Goal: Task Accomplishment & Management: Manage account settings

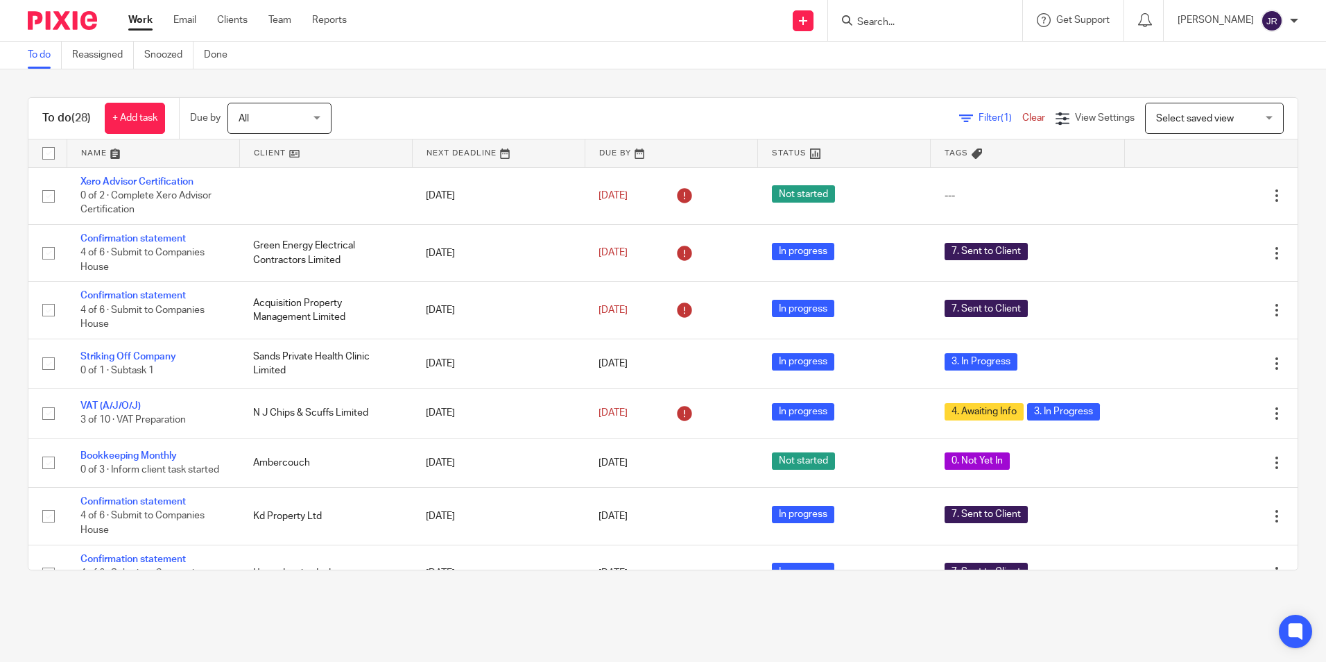
click at [896, 26] on input "Search" at bounding box center [918, 23] width 125 height 12
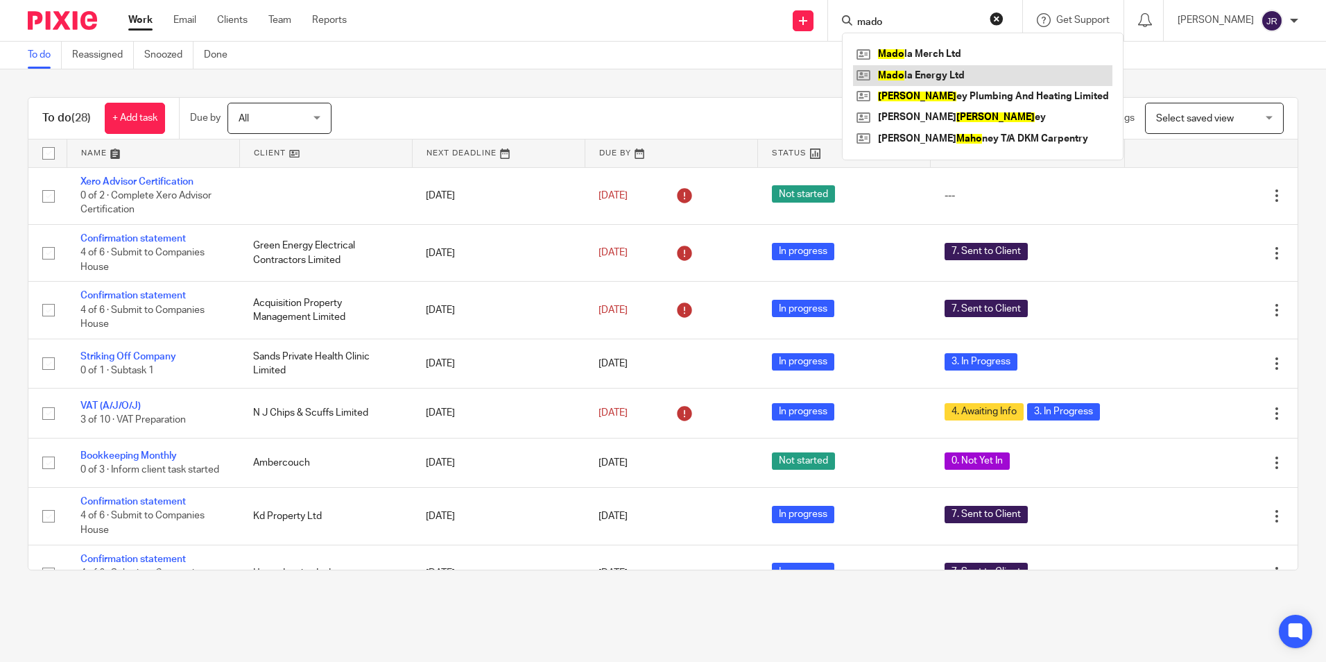
type input "mado"
click at [913, 74] on link at bounding box center [982, 75] width 259 height 21
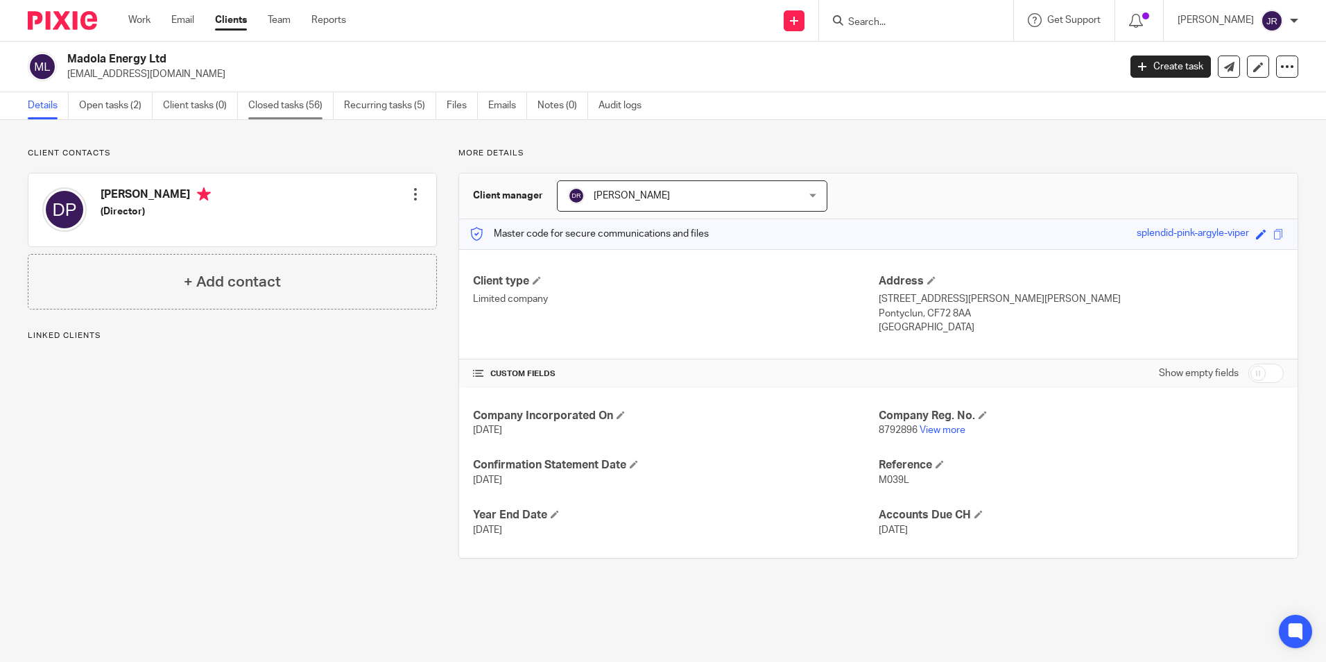
click at [284, 112] on link "Closed tasks (56)" at bounding box center [290, 105] width 85 height 27
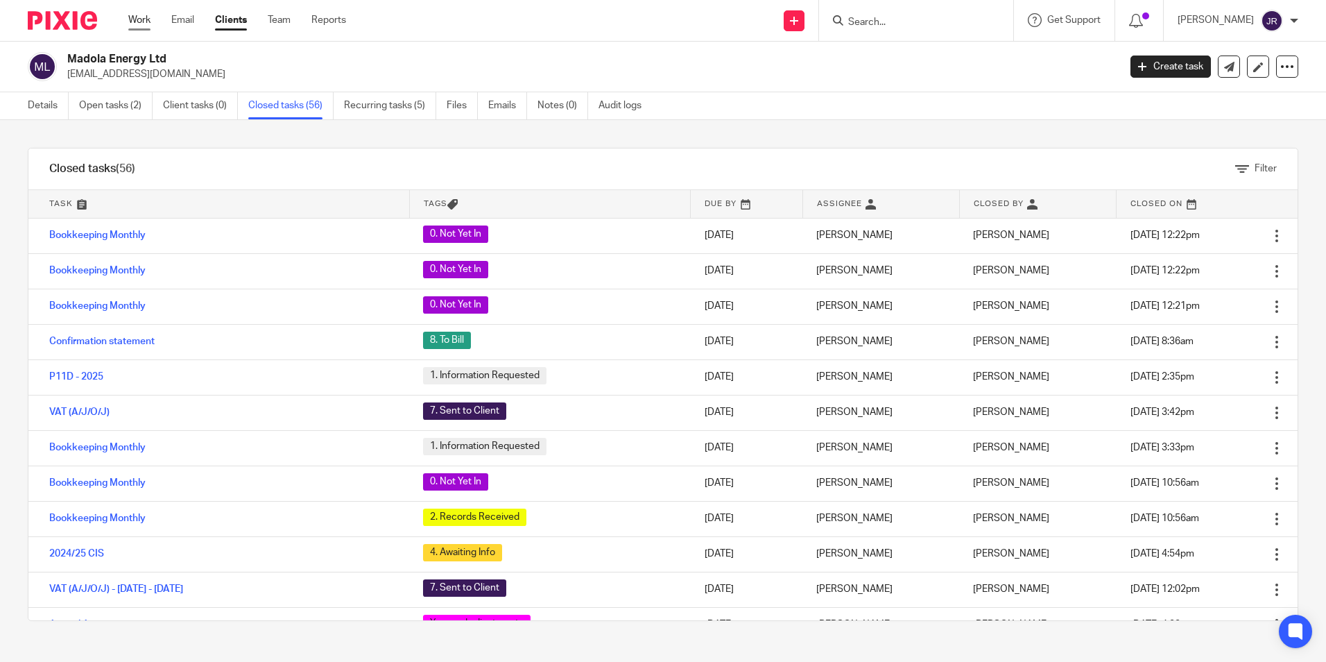
click at [146, 23] on link "Work" at bounding box center [139, 20] width 22 height 14
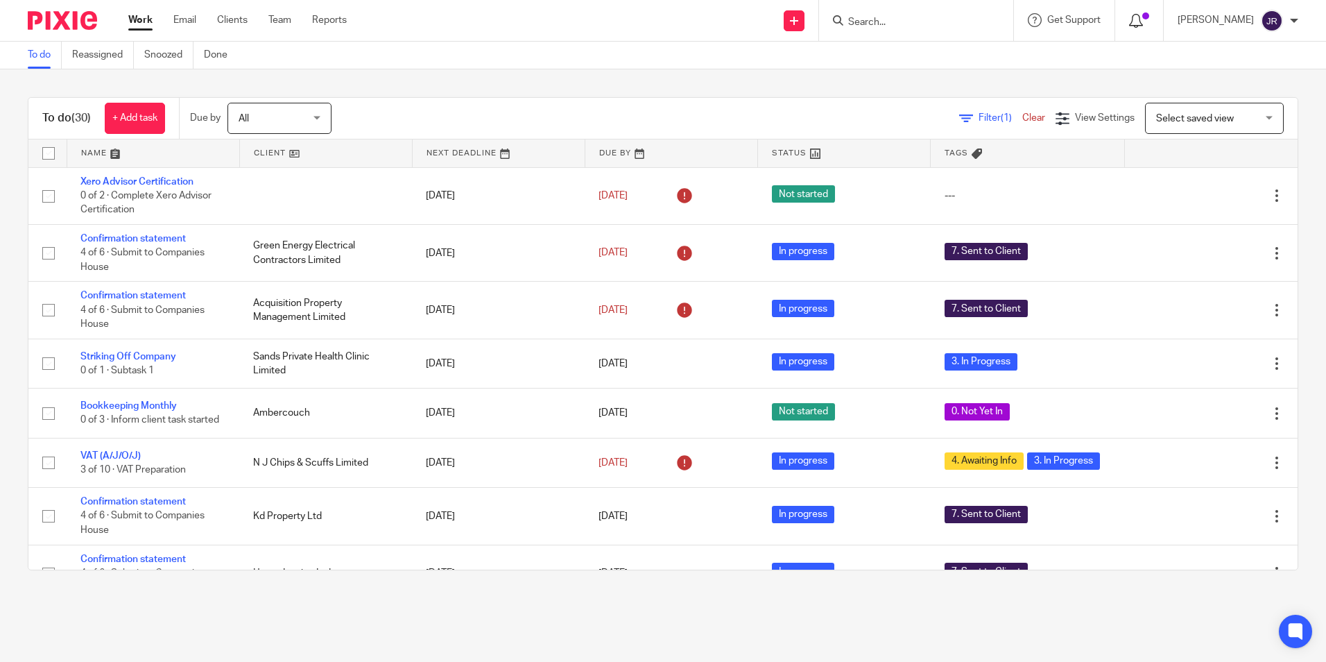
click at [1150, 16] on span at bounding box center [1146, 15] width 7 height 7
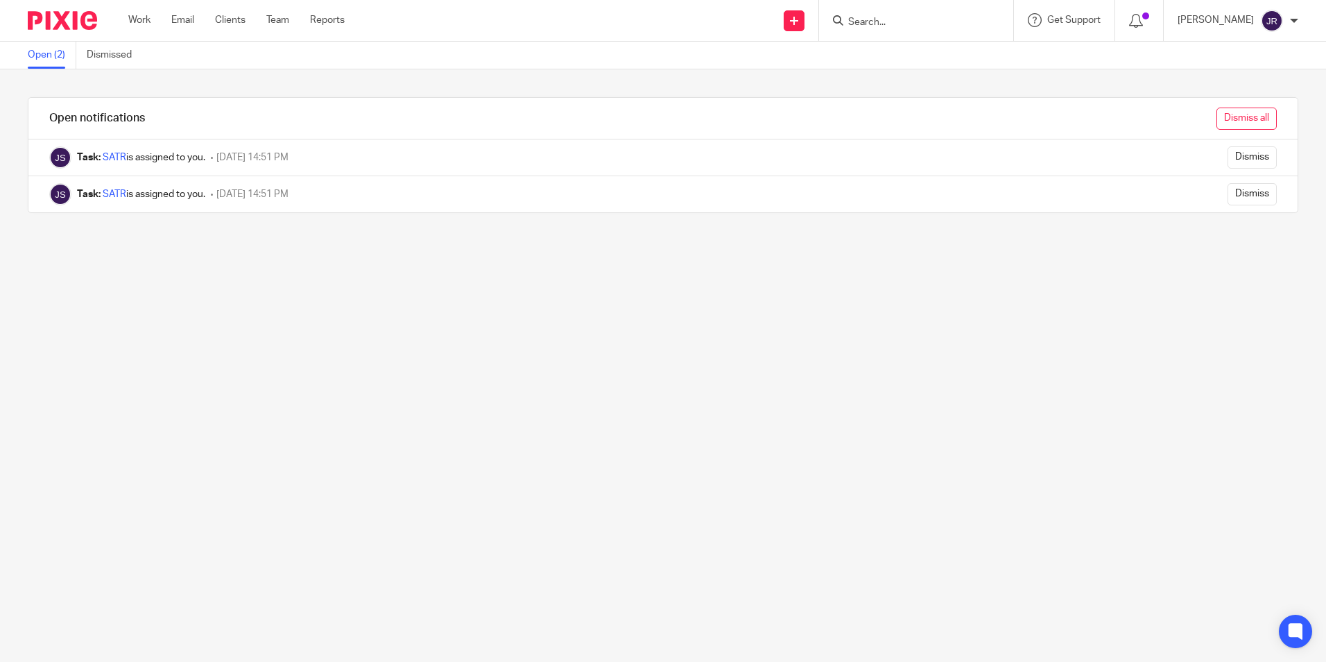
click at [1217, 108] on input "Dismiss all" at bounding box center [1247, 119] width 60 height 22
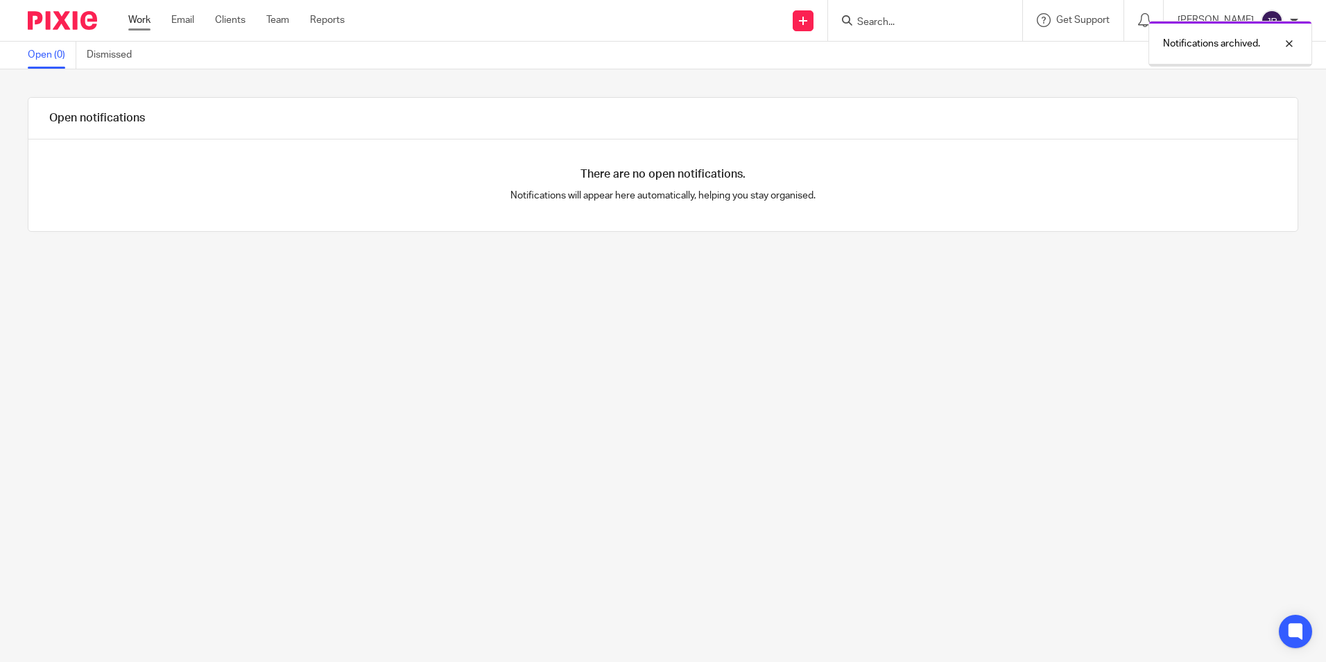
click at [137, 22] on link "Work" at bounding box center [139, 20] width 22 height 14
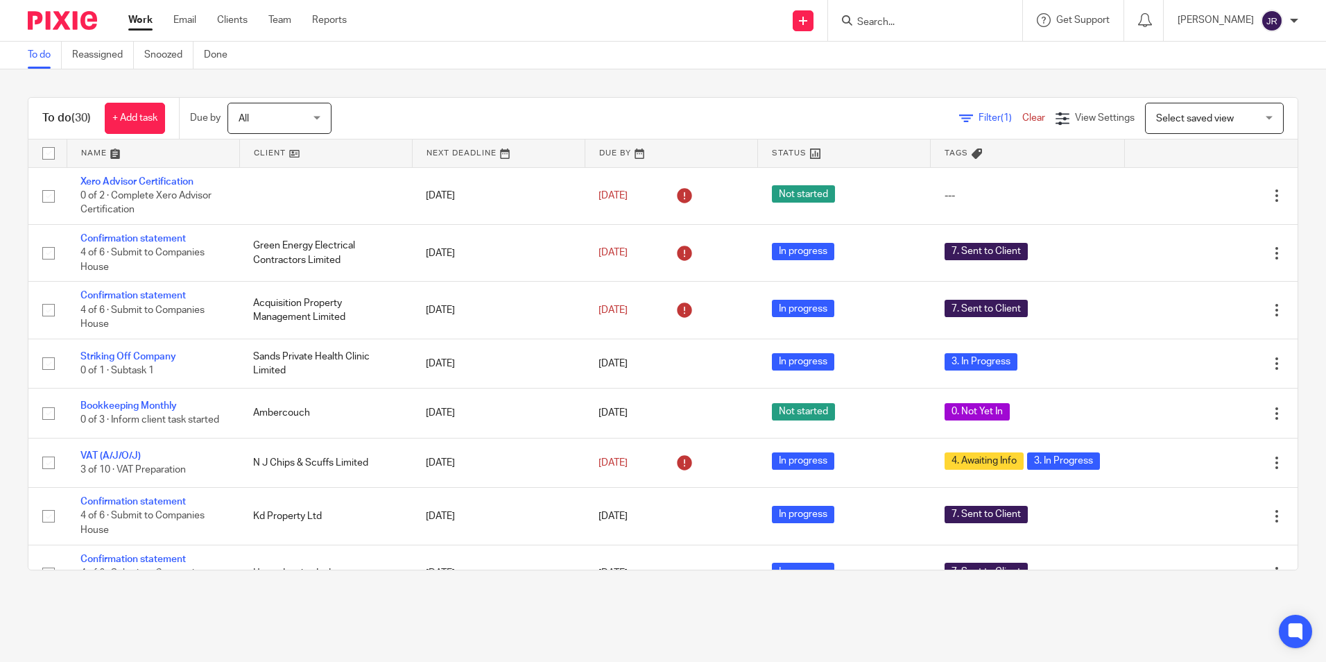
click at [916, 24] on input "Search" at bounding box center [918, 23] width 125 height 12
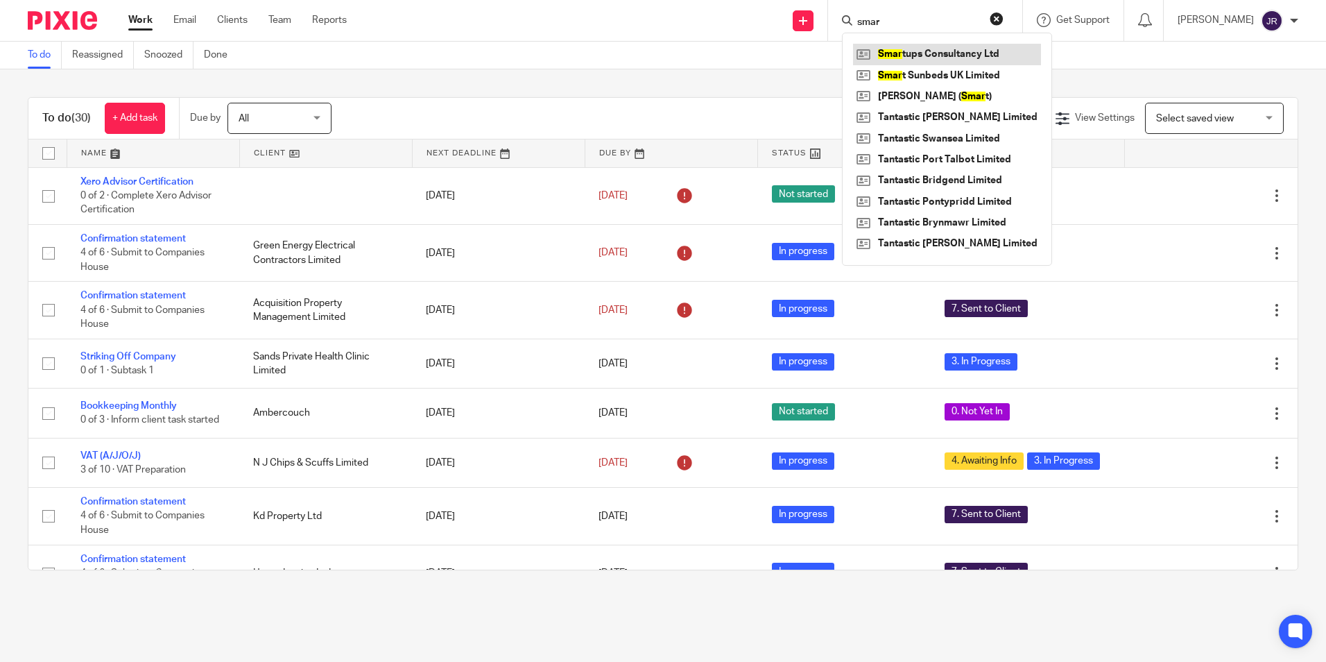
type input "smar"
click at [943, 53] on link at bounding box center [947, 54] width 188 height 21
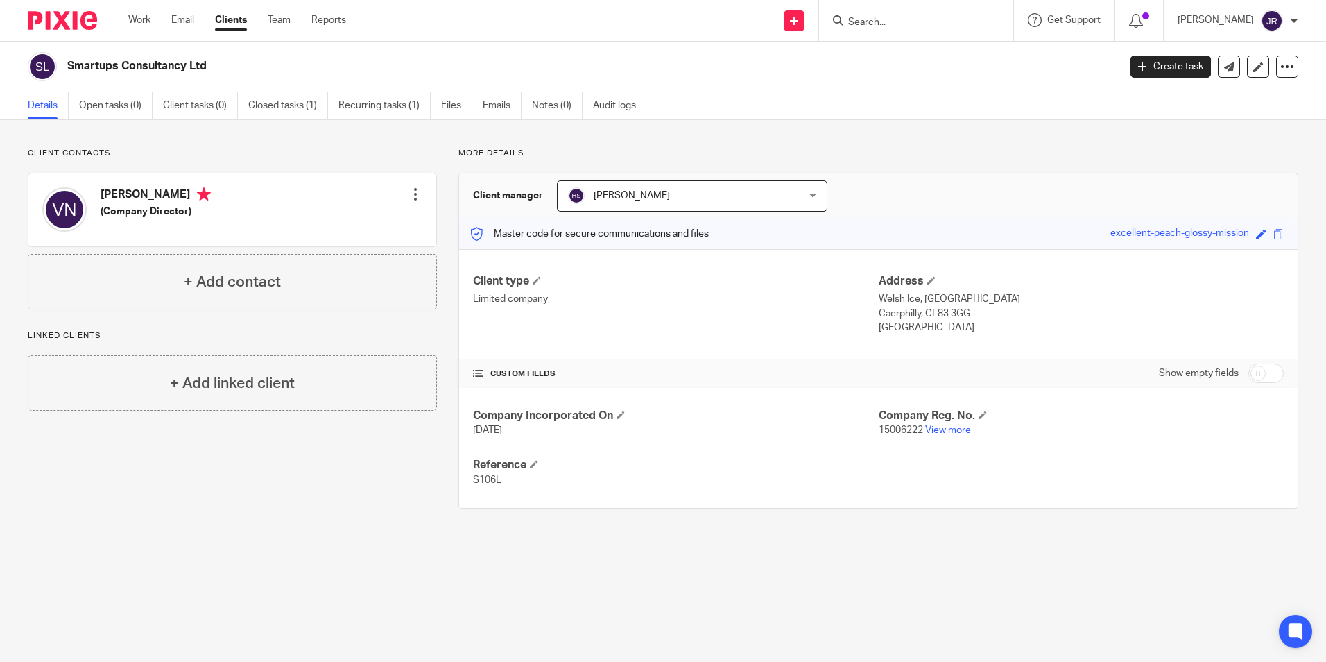
click at [948, 426] on link "View more" at bounding box center [948, 430] width 46 height 10
click at [138, 24] on link "Work" at bounding box center [139, 20] width 22 height 14
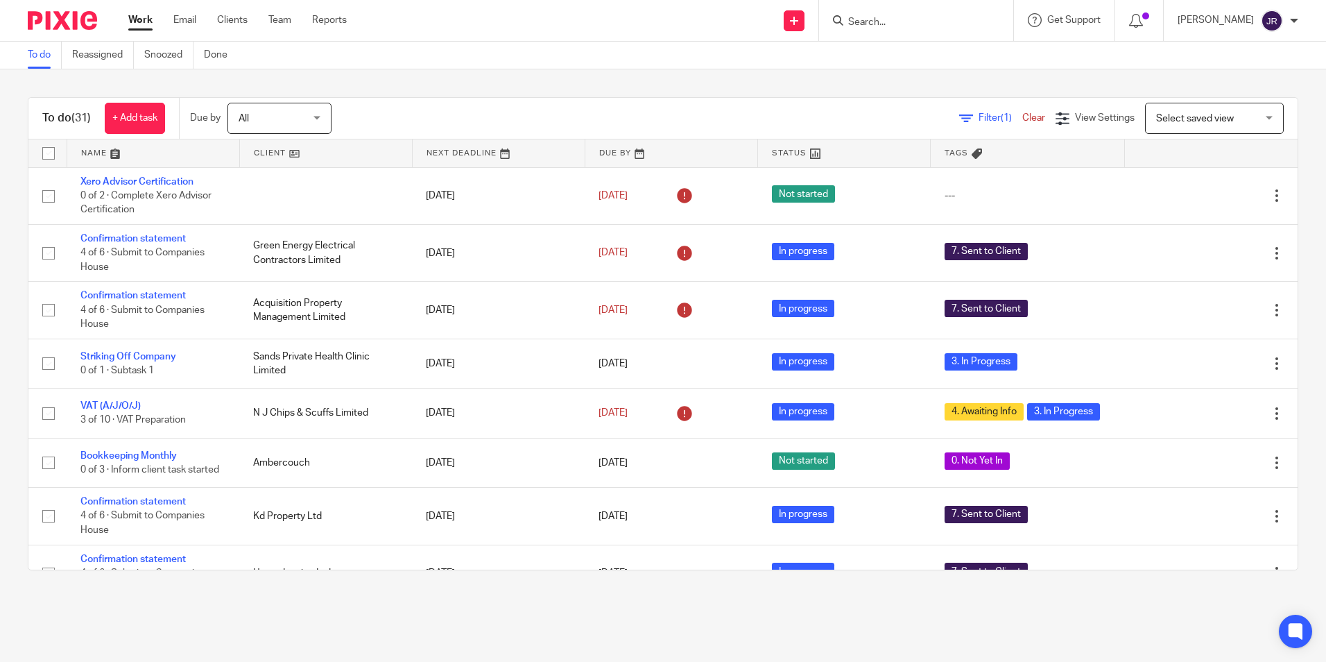
click at [932, 17] on input "Search" at bounding box center [909, 23] width 125 height 12
type input "arm"
click at [946, 50] on link at bounding box center [930, 54] width 172 height 21
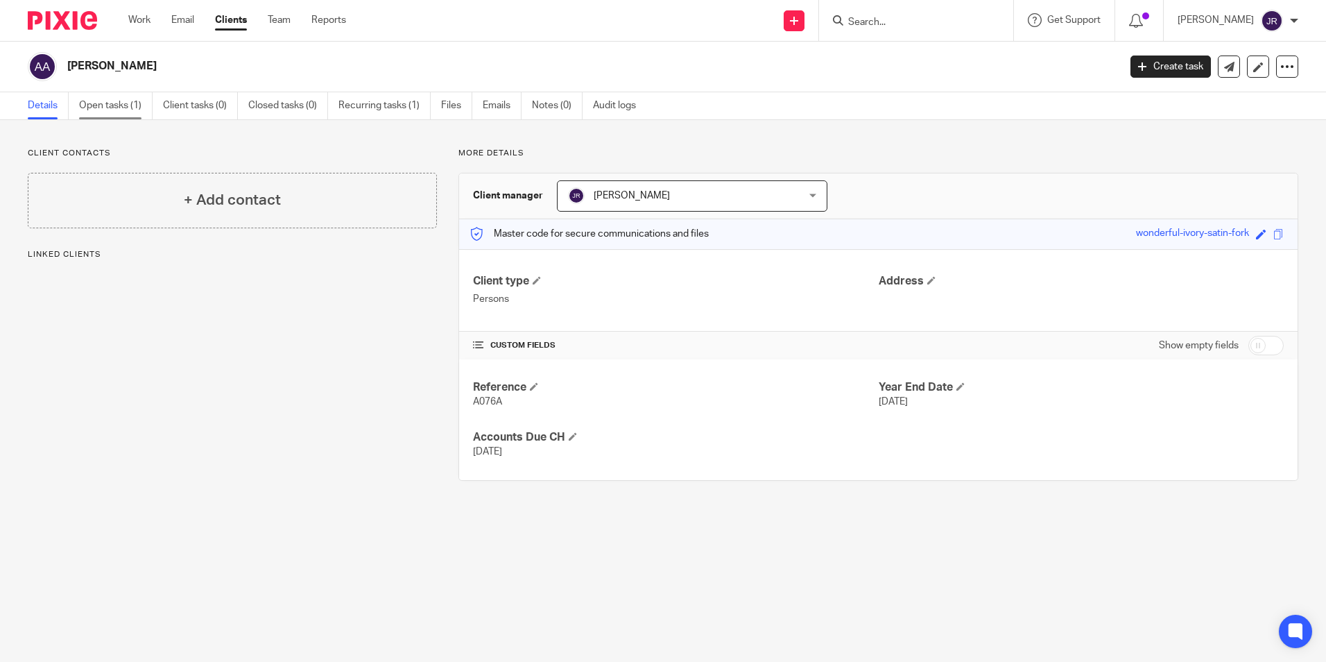
click at [103, 103] on link "Open tasks (1)" at bounding box center [116, 105] width 74 height 27
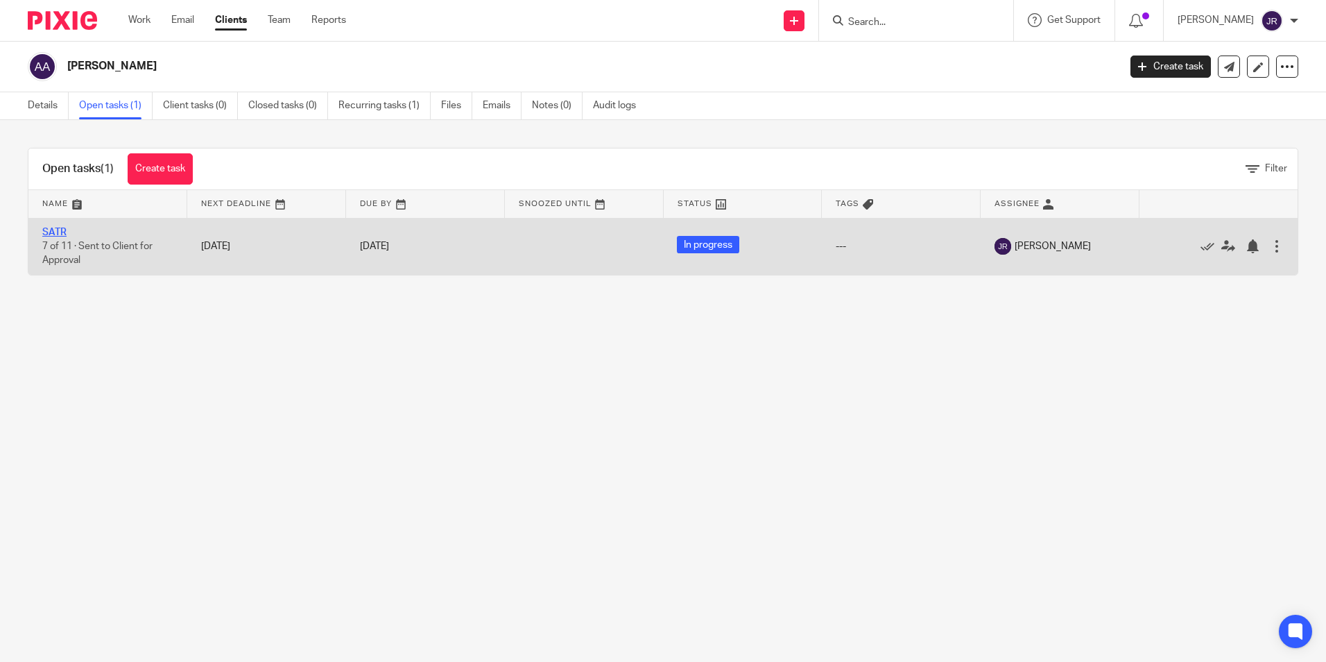
click at [59, 234] on link "SATR" at bounding box center [54, 233] width 24 height 10
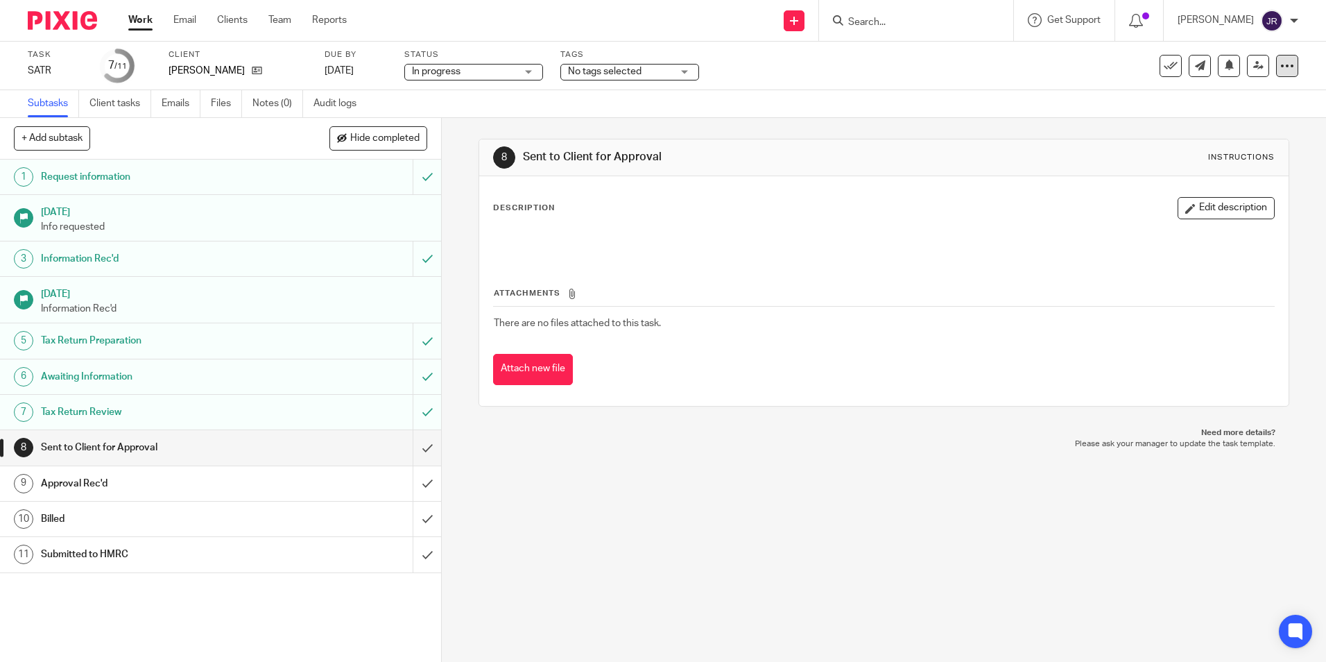
click at [1285, 71] on div at bounding box center [1287, 66] width 22 height 22
click at [1208, 173] on li "Delete" at bounding box center [1224, 182] width 111 height 18
click at [1205, 182] on span "Delete" at bounding box center [1202, 181] width 29 height 10
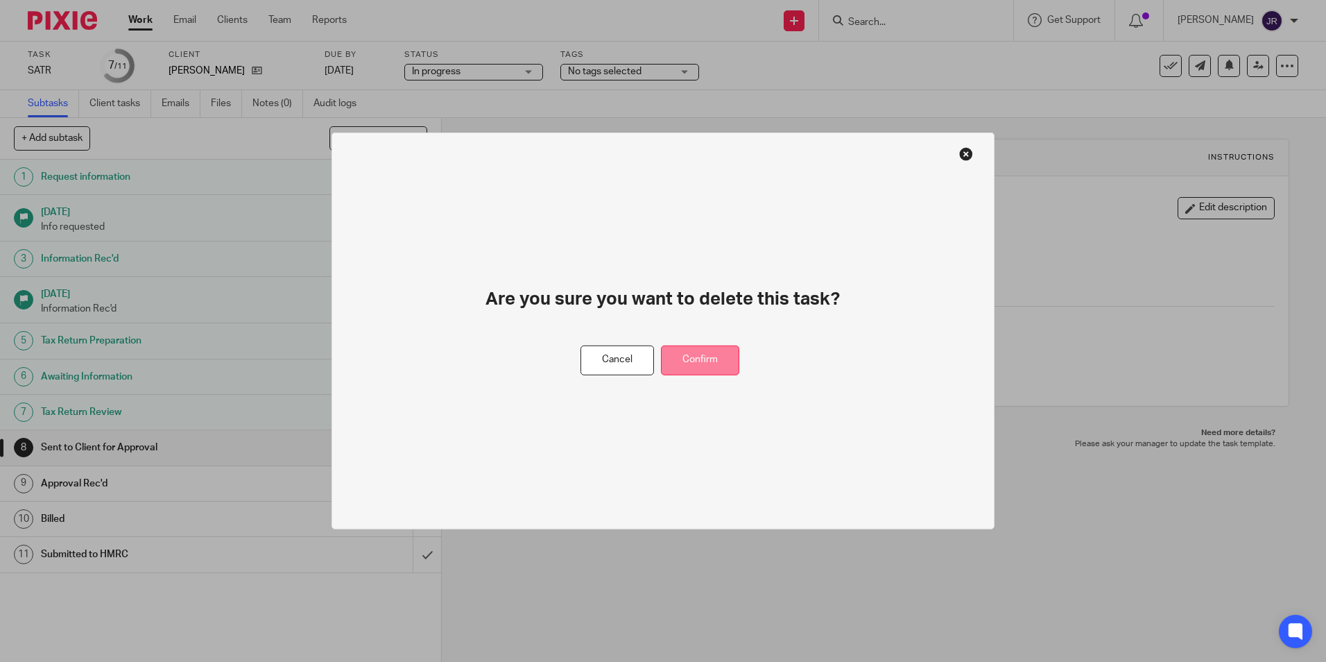
click at [723, 362] on button "Confirm" at bounding box center [700, 360] width 78 height 30
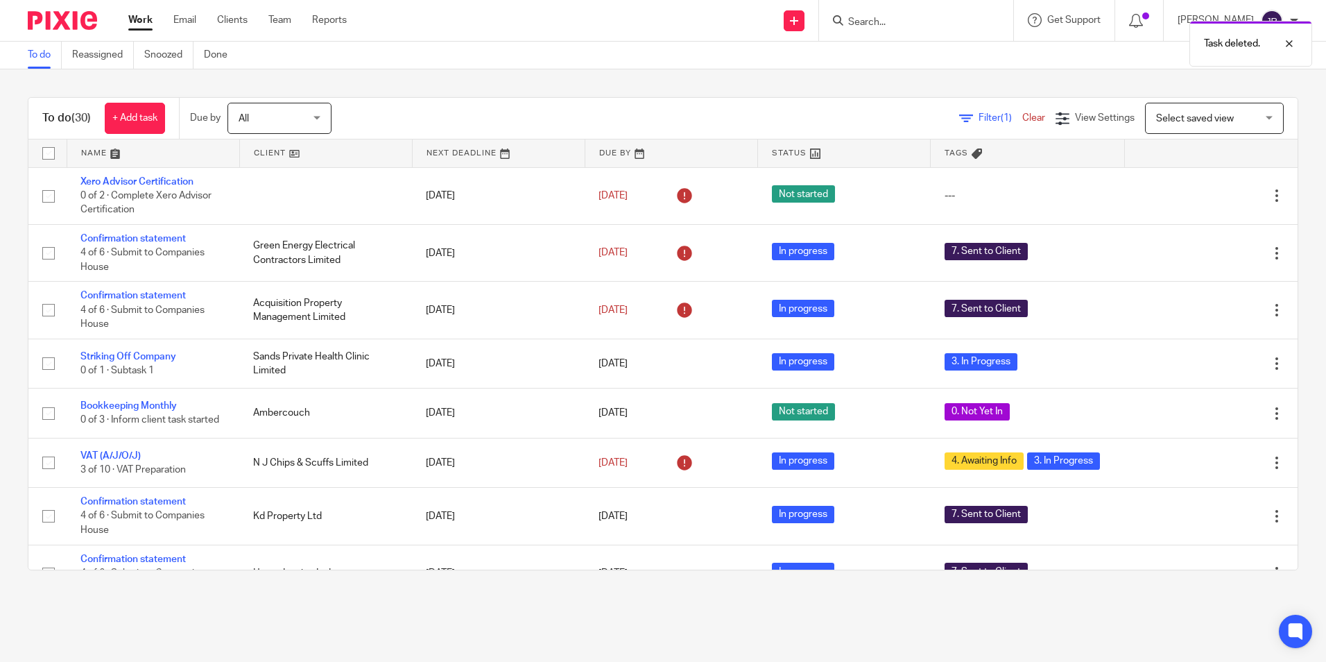
click at [1145, 19] on div "Task deleted." at bounding box center [987, 40] width 649 height 53
click at [1152, 15] on div "Task deleted." at bounding box center [987, 40] width 649 height 53
click at [1288, 47] on div at bounding box center [1279, 43] width 37 height 17
click at [1150, 17] on span at bounding box center [1146, 15] width 7 height 7
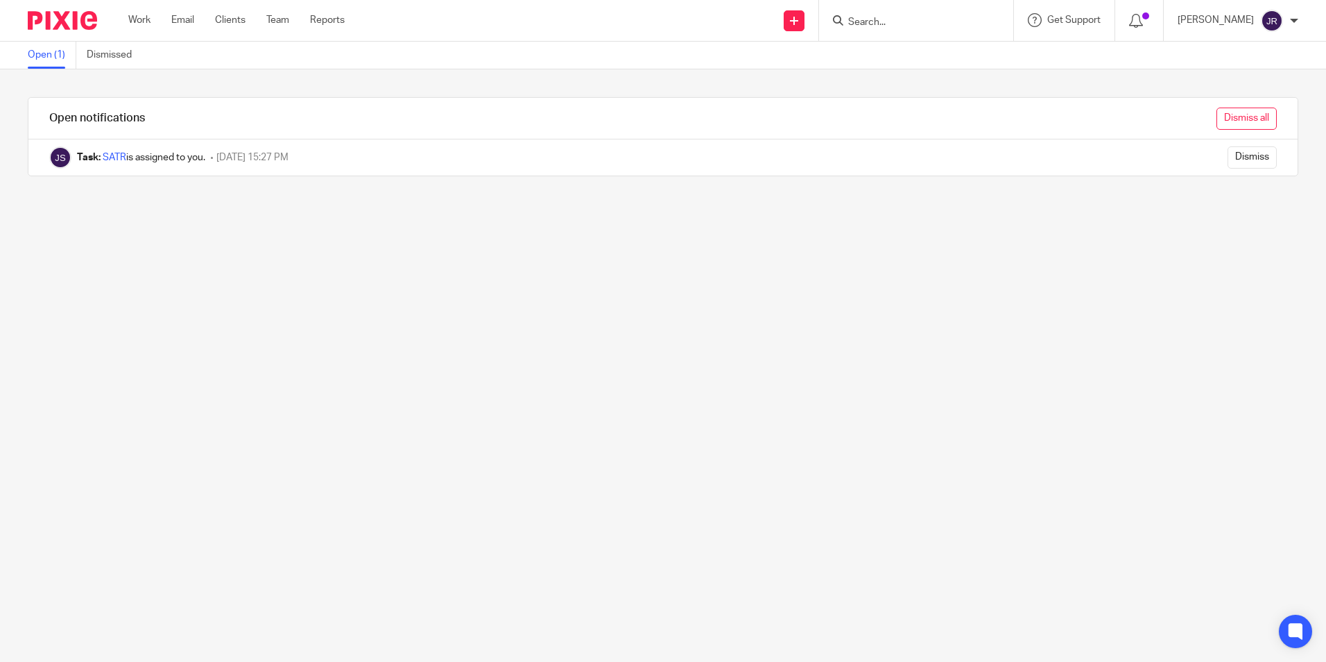
click at [1217, 121] on input "Dismiss all" at bounding box center [1247, 119] width 60 height 22
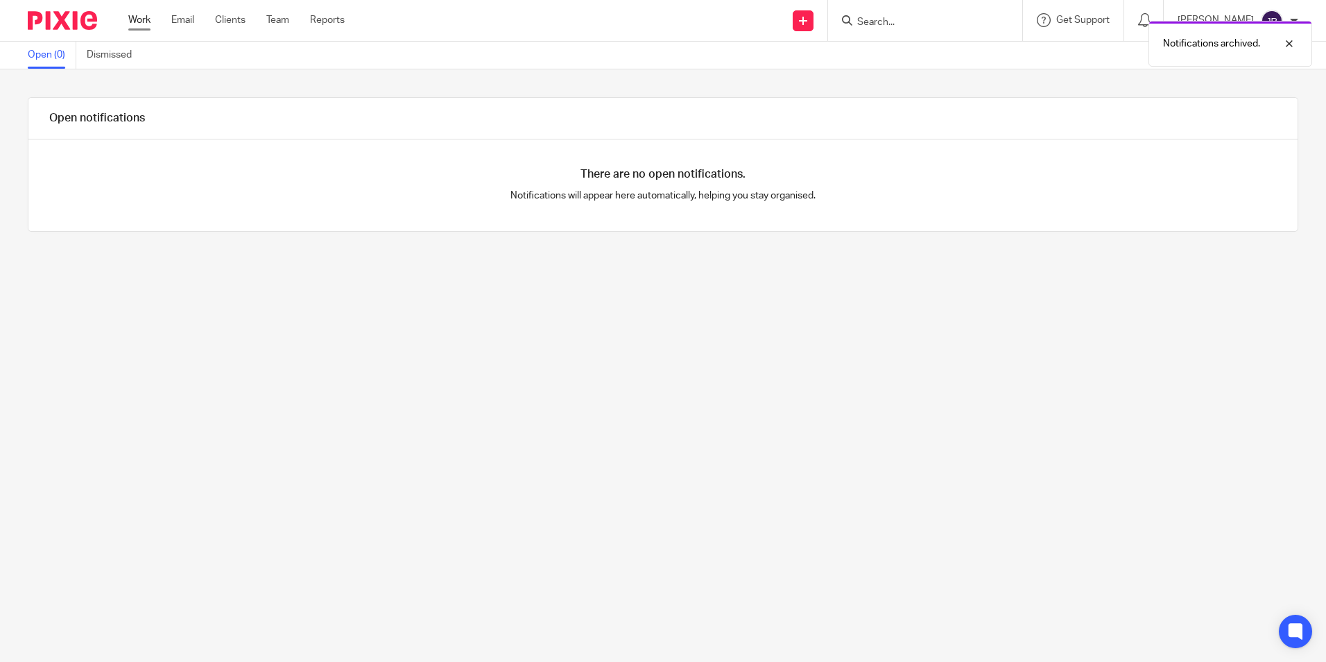
click at [148, 18] on link "Work" at bounding box center [139, 20] width 22 height 14
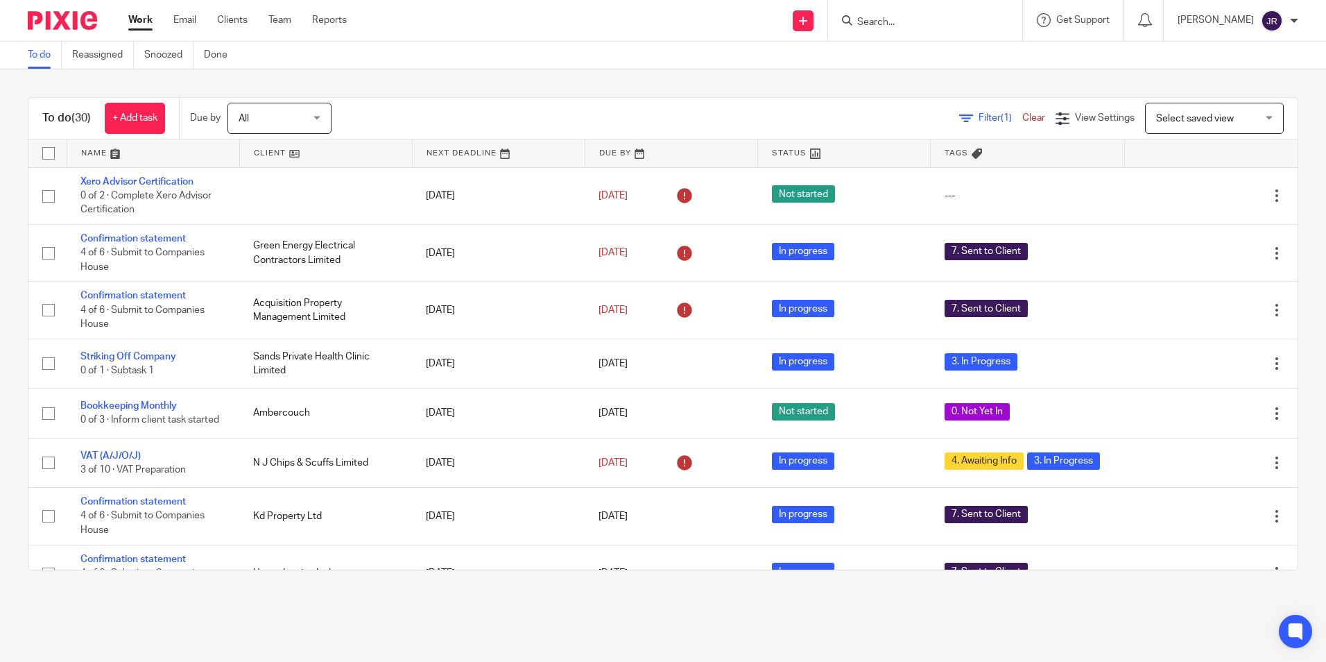
click at [941, 21] on input "Search" at bounding box center [918, 23] width 125 height 12
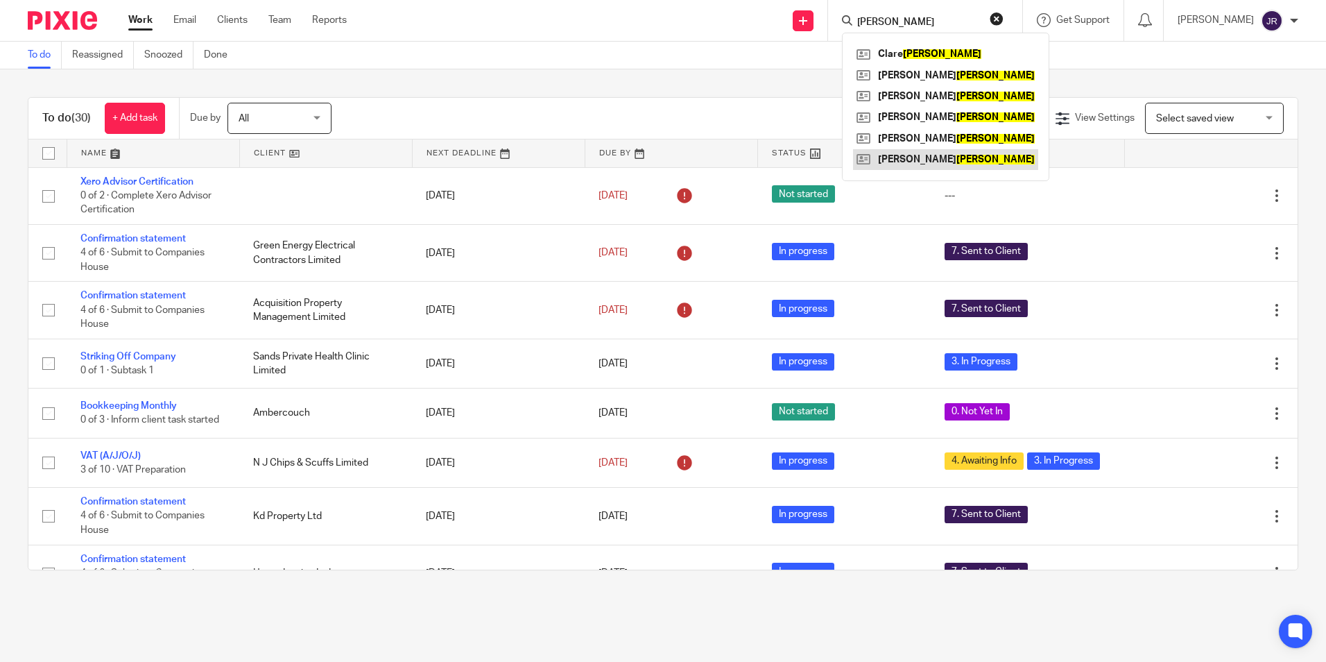
type input "[PERSON_NAME]"
click at [968, 160] on link at bounding box center [945, 159] width 185 height 21
